Goal: Task Accomplishment & Management: Manage account settings

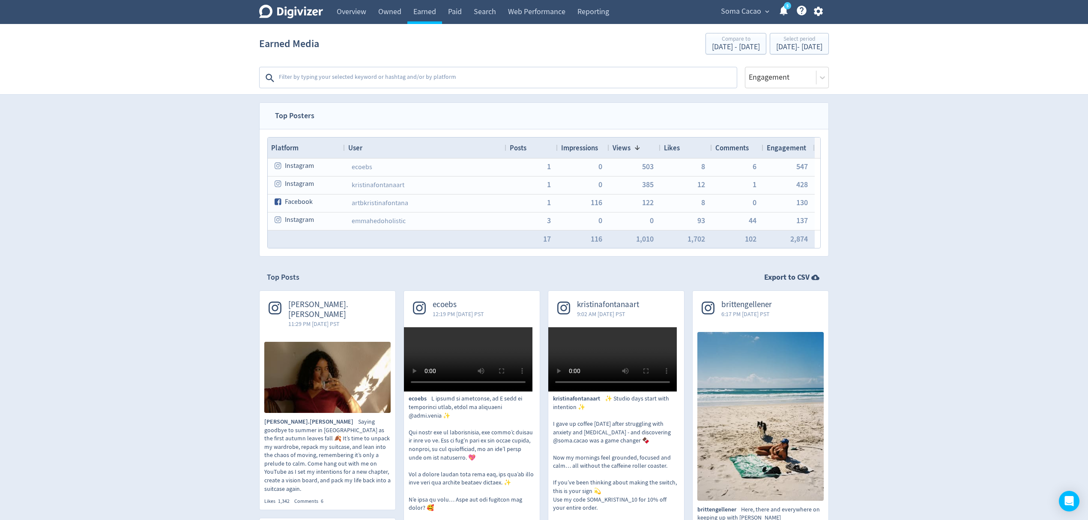
click at [630, 149] on span at bounding box center [635, 147] width 10 height 7
click at [630, 149] on span "Views" at bounding box center [621, 147] width 18 height 9
click at [630, 149] on span at bounding box center [635, 147] width 10 height 7
click at [819, 9] on icon "button" at bounding box center [817, 11] width 9 height 9
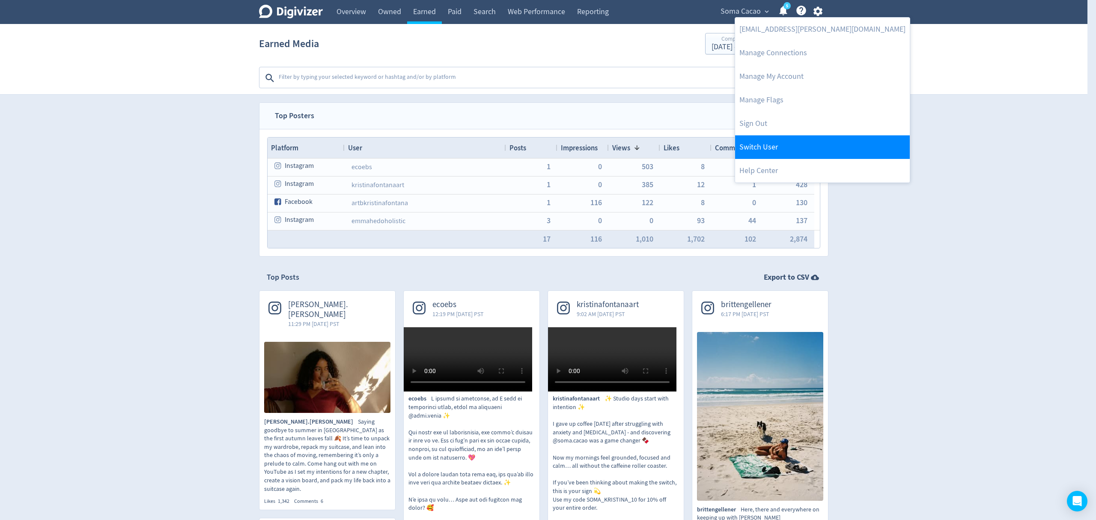
click at [747, 144] on link "Switch User" at bounding box center [822, 147] width 175 height 24
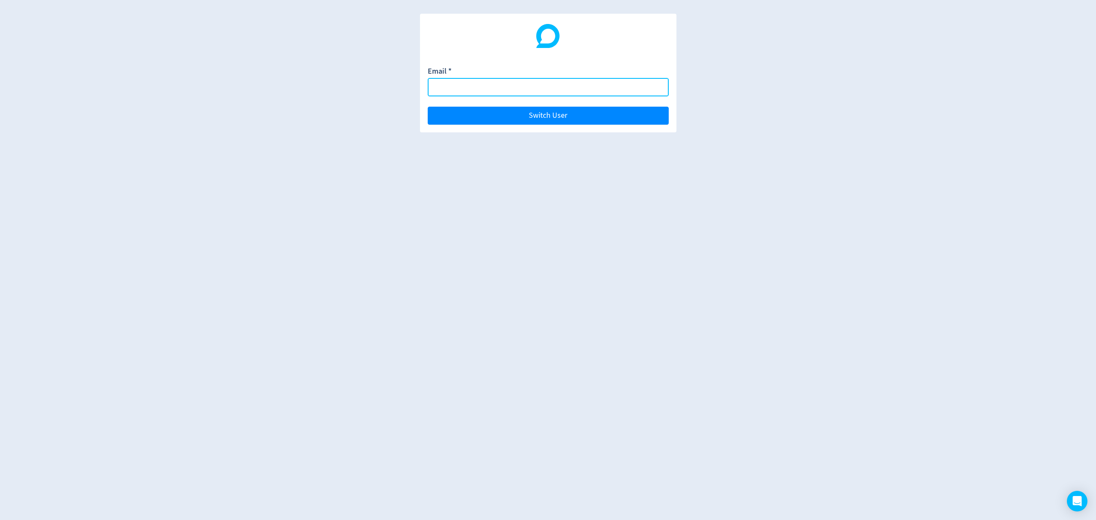
click at [489, 86] on input "Email *" at bounding box center [548, 87] width 241 height 18
type input "d"
type input "[PERSON_NAME][EMAIL_ADDRESS][PERSON_NAME][DOMAIN_NAME]"
click at [428, 107] on button "Switch User" at bounding box center [548, 116] width 241 height 18
